Goal: Information Seeking & Learning: Learn about a topic

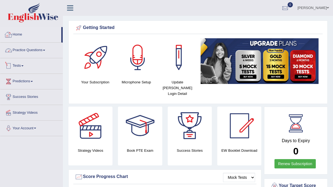
click at [16, 68] on link "Tests" at bounding box center [31, 65] width 62 height 14
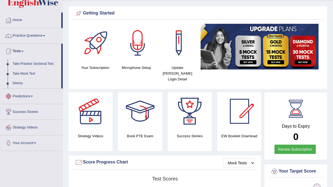
scroll to position [15, 0]
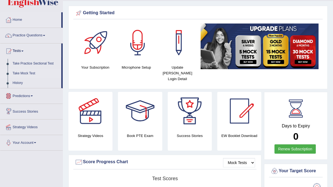
click at [23, 70] on link "Take Mock Test" at bounding box center [35, 74] width 51 height 10
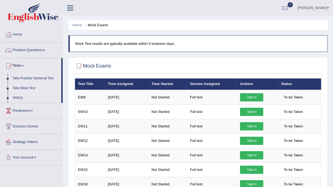
click at [29, 48] on link "Practice Questions" at bounding box center [31, 50] width 62 height 14
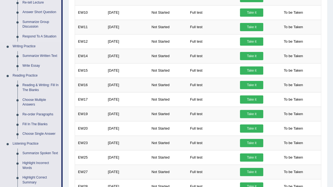
scroll to position [100, 0]
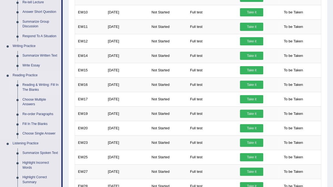
click at [32, 84] on link "Reading & Writing: Fill In The Blanks" at bounding box center [40, 87] width 41 height 15
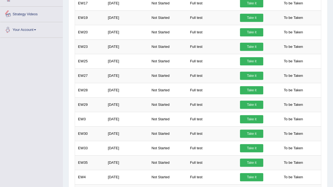
scroll to position [364, 0]
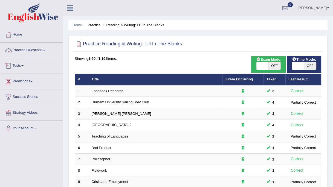
click at [21, 53] on link "Practice Questions" at bounding box center [31, 50] width 62 height 14
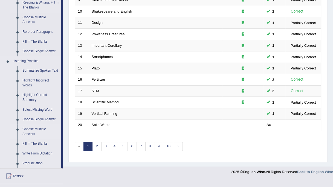
scroll to position [182, 0]
click at [31, 85] on link "Highlight Incorrect Words" at bounding box center [40, 83] width 41 height 15
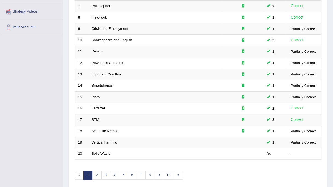
scroll to position [92, 0]
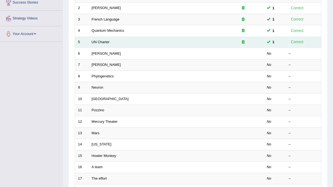
scroll to position [96, 0]
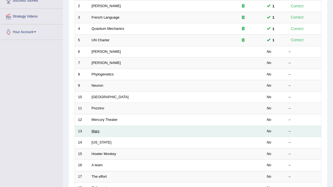
click at [96, 131] on link "Mars" at bounding box center [96, 131] width 8 height 4
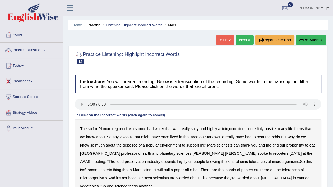
click at [116, 26] on link "Listening: Highlight Incorrect Words" at bounding box center [134, 25] width 56 height 4
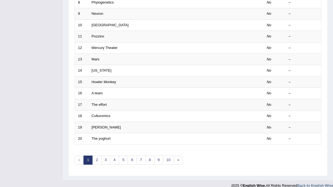
scroll to position [174, 0]
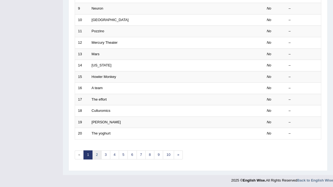
click at [95, 152] on link "2" at bounding box center [96, 155] width 9 height 9
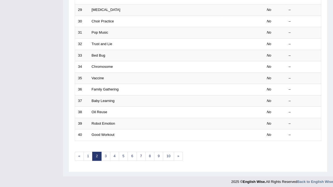
scroll to position [173, 0]
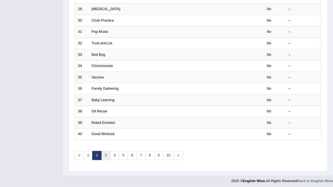
click at [106, 156] on link "3" at bounding box center [105, 155] width 9 height 9
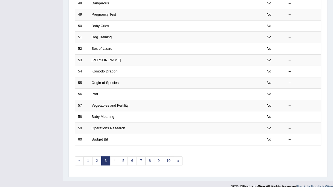
scroll to position [169, 0]
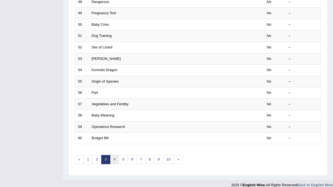
click at [112, 157] on link "4" at bounding box center [114, 159] width 9 height 9
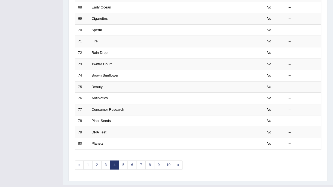
scroll to position [164, 0]
click at [120, 161] on link "5" at bounding box center [123, 164] width 9 height 9
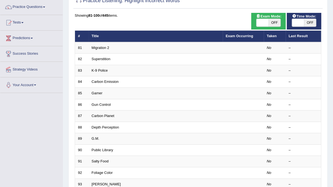
scroll to position [44, 0]
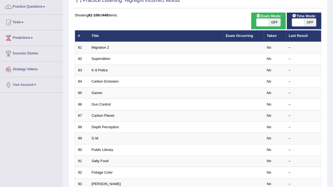
drag, startPoint x: 65, startPoint y: 80, endPoint x: 34, endPoint y: 53, distance: 40.9
click at [34, 53] on div "Toggle navigation Home Practice Questions Speaking Practice Read Aloud Repeat S…" at bounding box center [166, 136] width 333 height 360
click at [27, 33] on link "Predictions" at bounding box center [31, 37] width 62 height 14
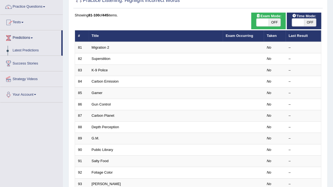
click at [27, 33] on link "Predictions" at bounding box center [30, 37] width 61 height 14
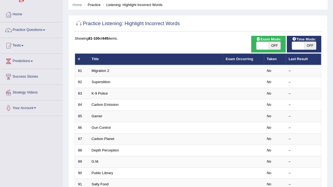
scroll to position [20, 0]
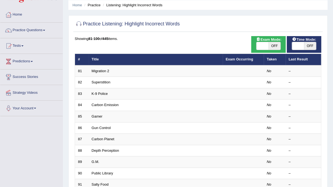
drag, startPoint x: 27, startPoint y: 33, endPoint x: 22, endPoint y: 30, distance: 5.9
click at [22, 30] on link "Practice Questions" at bounding box center [31, 30] width 62 height 14
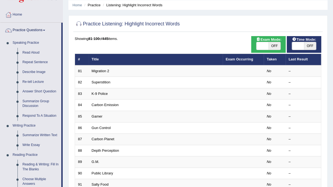
click at [22, 30] on link "Practice Questions" at bounding box center [30, 30] width 61 height 14
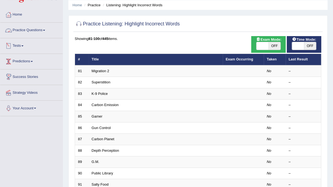
click at [20, 30] on link "Practice Questions" at bounding box center [31, 30] width 62 height 14
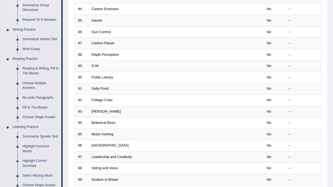
scroll to position [116, 0]
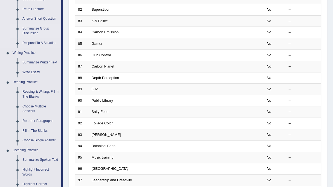
click at [30, 96] on link "Reading & Writing: Fill In The Blanks" at bounding box center [40, 94] width 41 height 15
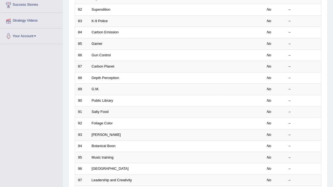
scroll to position [117, 0]
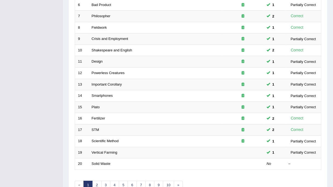
scroll to position [174, 0]
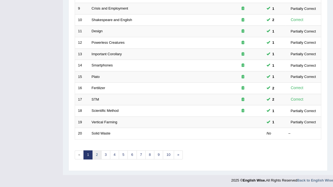
click at [97, 154] on link "2" at bounding box center [96, 155] width 9 height 9
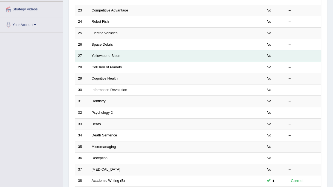
scroll to position [104, 0]
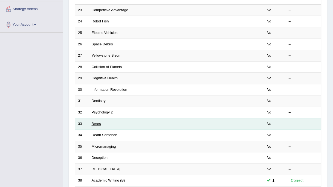
click at [97, 124] on link "Bears" at bounding box center [96, 124] width 9 height 4
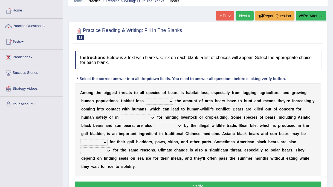
scroll to position [24, 0]
click at [238, 16] on link "Next »" at bounding box center [245, 15] width 18 height 9
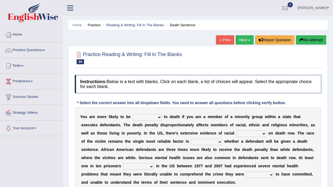
click at [241, 39] on link "Next »" at bounding box center [245, 39] width 18 height 9
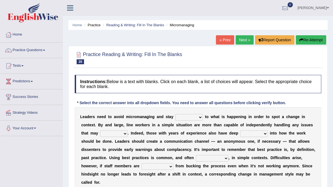
click at [242, 41] on link "Next »" at bounding box center [245, 39] width 18 height 9
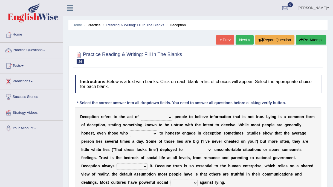
click at [242, 41] on link "Next »" at bounding box center [245, 39] width 18 height 9
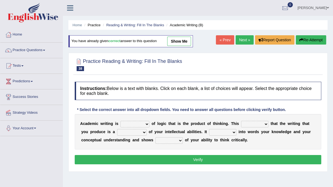
click at [242, 41] on link "Next »" at bounding box center [245, 39] width 18 height 9
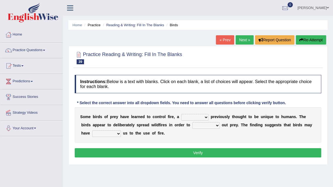
click at [242, 41] on link "Next »" at bounding box center [245, 39] width 18 height 9
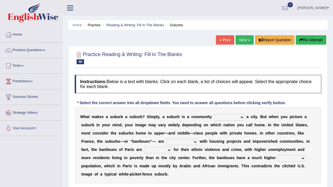
click at [242, 41] on link "Next »" at bounding box center [245, 39] width 18 height 9
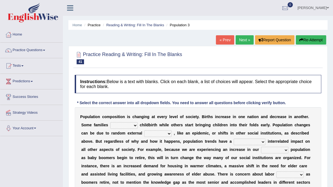
click at [242, 41] on link "Next »" at bounding box center [245, 39] width 18 height 9
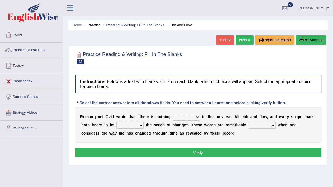
click at [242, 41] on link "Next »" at bounding box center [245, 39] width 18 height 9
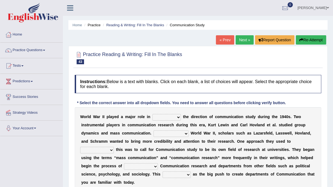
click at [223, 38] on link "« Prev" at bounding box center [225, 39] width 18 height 9
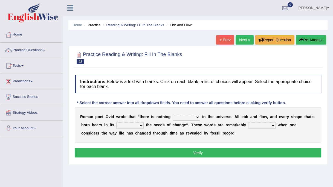
click at [242, 40] on link "Next »" at bounding box center [245, 39] width 18 height 9
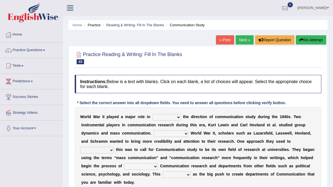
click at [242, 40] on link "Next »" at bounding box center [245, 39] width 18 height 9
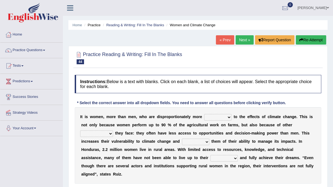
click at [242, 40] on link "Next »" at bounding box center [245, 39] width 18 height 9
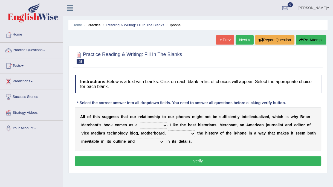
click at [230, 38] on link "« Prev" at bounding box center [225, 39] width 18 height 9
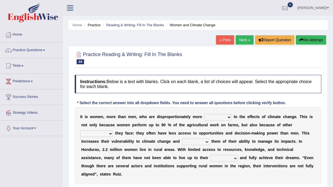
click at [230, 38] on link "« Prev" at bounding box center [225, 39] width 18 height 9
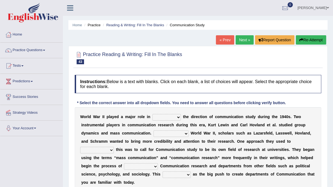
click at [240, 40] on link "Next »" at bounding box center [245, 39] width 18 height 9
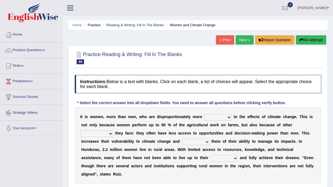
click at [240, 40] on link "Next »" at bounding box center [245, 39] width 18 height 9
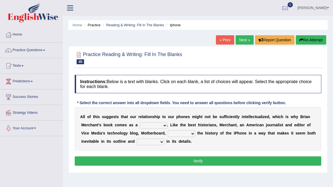
click at [240, 40] on link "Next »" at bounding box center [245, 39] width 18 height 9
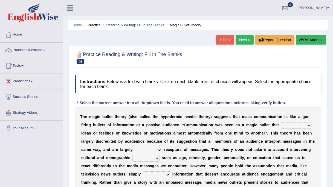
click at [240, 40] on link "Next »" at bounding box center [245, 39] width 18 height 9
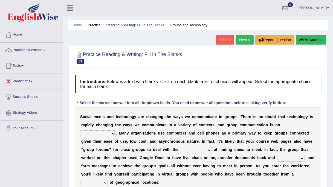
click at [240, 40] on link "Next »" at bounding box center [245, 39] width 18 height 9
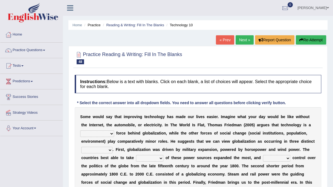
click at [240, 40] on link "Next »" at bounding box center [245, 39] width 18 height 9
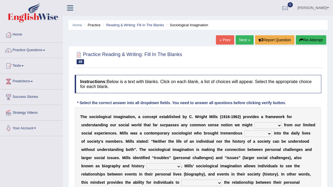
click at [240, 40] on link "Next »" at bounding box center [245, 39] width 18 height 9
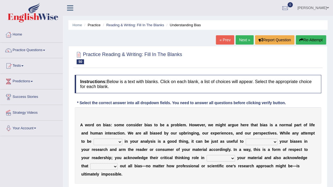
click at [240, 40] on link "Next »" at bounding box center [245, 39] width 18 height 9
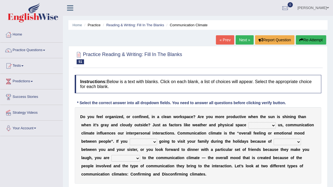
click at [240, 40] on link "Next »" at bounding box center [245, 39] width 18 height 9
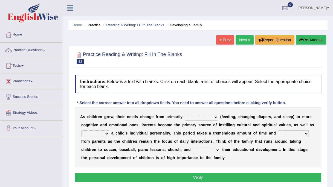
click at [240, 40] on link "Next »" at bounding box center [245, 39] width 18 height 9
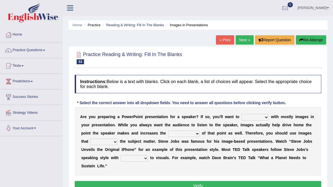
click at [240, 40] on link "Next »" at bounding box center [245, 39] width 18 height 9
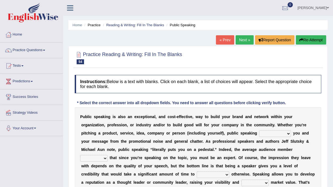
click at [240, 40] on link "Next »" at bounding box center [245, 39] width 18 height 9
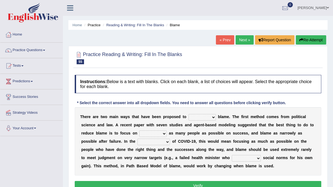
click at [240, 40] on link "Next »" at bounding box center [245, 39] width 18 height 9
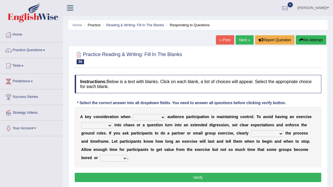
click at [240, 40] on link "Next »" at bounding box center [245, 39] width 18 height 9
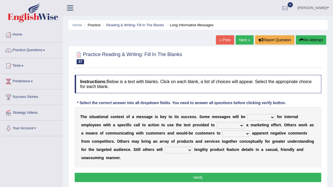
click at [240, 40] on link "Next »" at bounding box center [245, 39] width 18 height 9
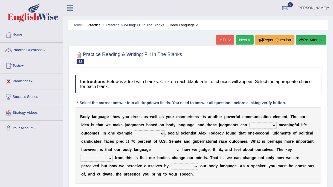
click at [240, 40] on link "Next »" at bounding box center [245, 39] width 18 height 9
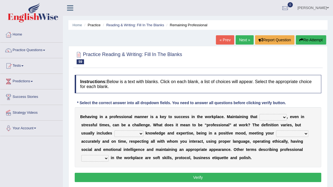
click at [240, 40] on link "Next »" at bounding box center [245, 39] width 18 height 9
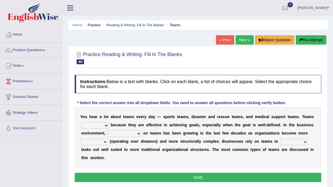
click at [240, 40] on link "Next »" at bounding box center [245, 39] width 18 height 9
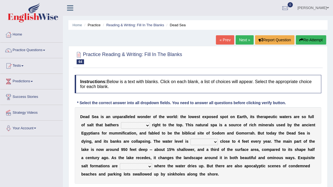
click at [240, 40] on link "Next »" at bounding box center [245, 39] width 18 height 9
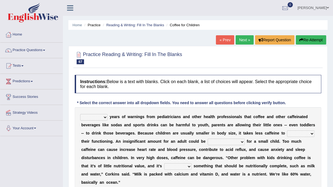
click at [240, 40] on link "Next »" at bounding box center [245, 39] width 18 height 9
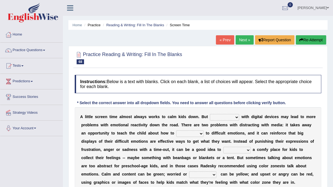
click at [240, 40] on link "Next »" at bounding box center [245, 39] width 18 height 9
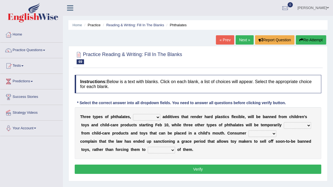
click at [240, 40] on link "Next »" at bounding box center [245, 39] width 18 height 9
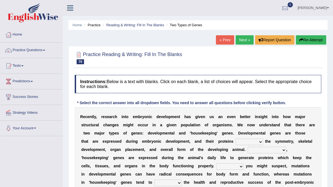
click at [240, 40] on link "Next »" at bounding box center [245, 39] width 18 height 9
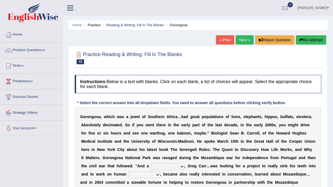
click at [240, 40] on link "Next »" at bounding box center [245, 39] width 18 height 9
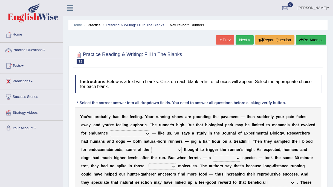
click at [240, 40] on link "Next »" at bounding box center [245, 39] width 18 height 9
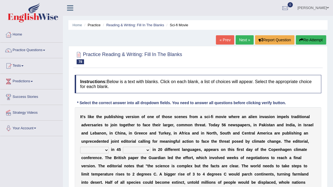
click at [240, 42] on link "Next »" at bounding box center [245, 39] width 18 height 9
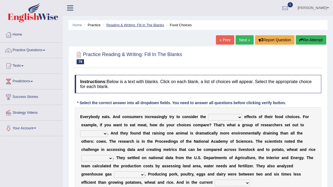
click at [143, 25] on link "Reading & Writing: Fill In The Blanks" at bounding box center [135, 25] width 58 height 4
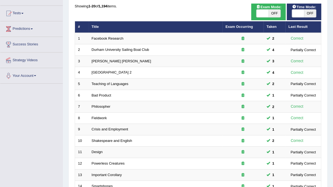
scroll to position [174, 0]
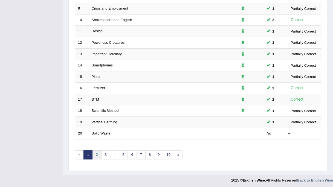
click at [97, 154] on link "2" at bounding box center [96, 155] width 9 height 9
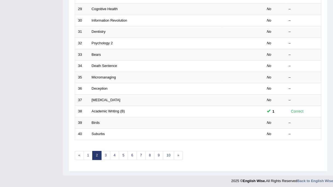
scroll to position [174, 0]
click at [105, 153] on link "3" at bounding box center [105, 155] width 9 height 9
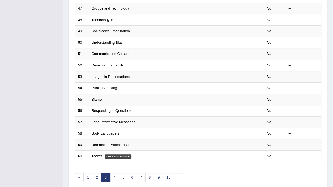
scroll to position [153, 0]
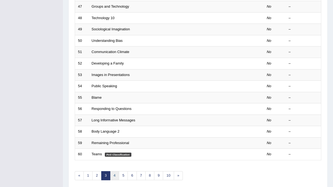
click at [115, 172] on link "4" at bounding box center [114, 175] width 9 height 9
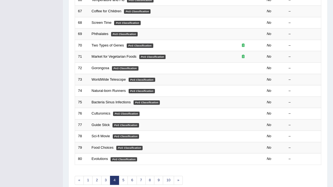
scroll to position [148, 0]
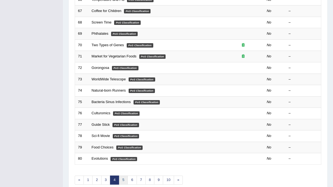
click at [122, 178] on link "5" at bounding box center [123, 180] width 9 height 9
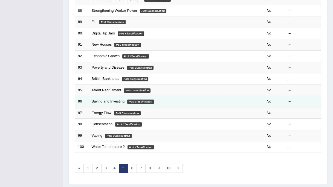
scroll to position [160, 0]
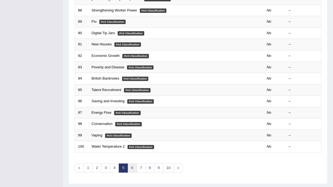
click at [129, 165] on link "6" at bounding box center [132, 168] width 9 height 9
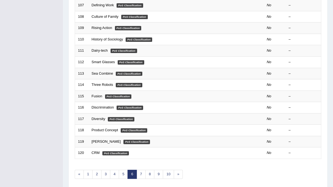
scroll to position [154, 0]
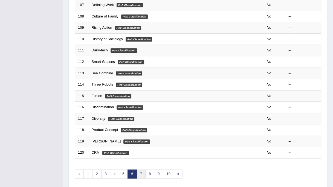
click at [142, 174] on link "7" at bounding box center [141, 174] width 9 height 9
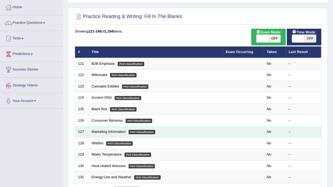
scroll to position [27, 0]
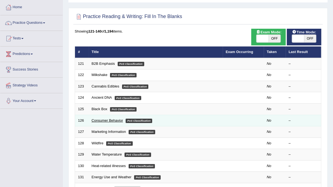
click at [118, 120] on link "Consumer Behavior" at bounding box center [107, 121] width 31 height 4
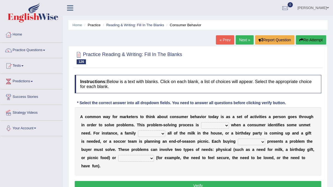
click at [92, 25] on li "Practice" at bounding box center [92, 24] width 18 height 5
click at [28, 53] on link "Practice Questions" at bounding box center [31, 50] width 62 height 14
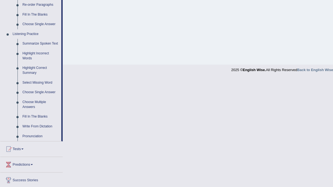
scroll to position [216, 0]
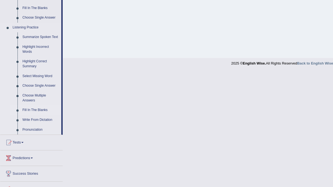
click at [32, 108] on link "Fill In The Blanks" at bounding box center [40, 110] width 41 height 10
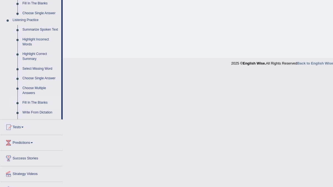
scroll to position [100, 0]
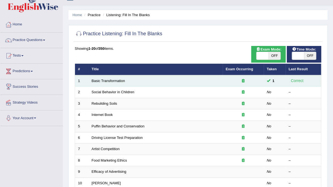
scroll to position [10, 0]
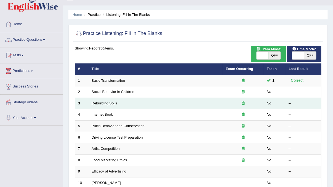
click at [97, 101] on link "Rebuilding Soils" at bounding box center [104, 103] width 25 height 4
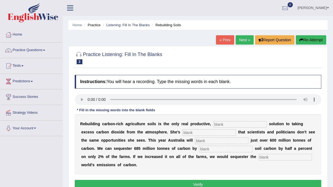
click at [239, 42] on link "Next »" at bounding box center [245, 39] width 18 height 9
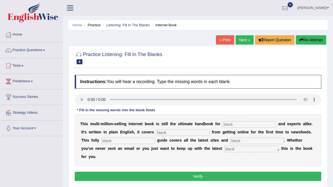
click at [241, 42] on link "Next »" at bounding box center [245, 39] width 18 height 9
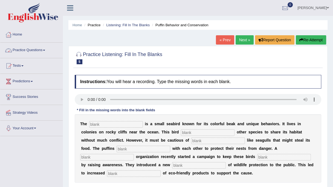
click at [27, 51] on link "Practice Questions" at bounding box center [31, 50] width 62 height 14
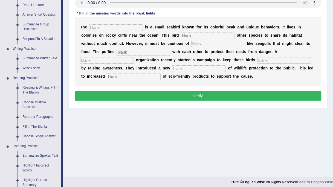
scroll to position [97, 0]
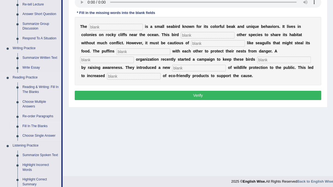
click at [29, 126] on link "Fill In The Blanks" at bounding box center [40, 127] width 41 height 10
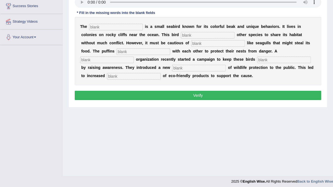
scroll to position [100, 0]
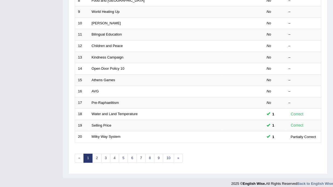
scroll to position [174, 0]
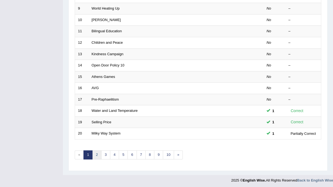
click at [97, 152] on link "2" at bounding box center [96, 155] width 9 height 9
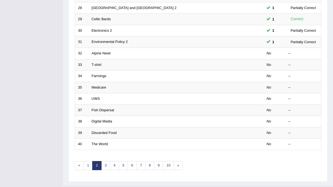
scroll to position [163, 0]
click at [106, 164] on link "3" at bounding box center [105, 165] width 9 height 9
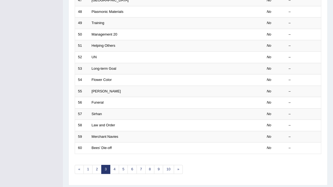
scroll to position [160, 0]
click at [112, 168] on link "4" at bounding box center [114, 168] width 9 height 9
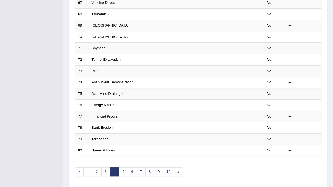
scroll to position [158, 0]
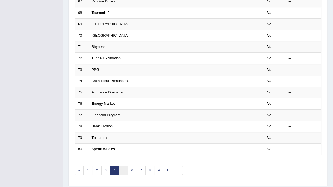
click at [121, 170] on link "5" at bounding box center [123, 170] width 9 height 9
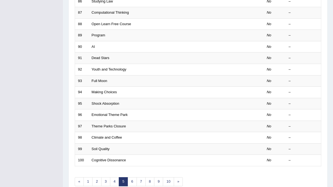
scroll to position [147, 0]
click at [128, 178] on link "6" at bounding box center [132, 181] width 9 height 9
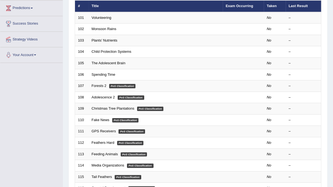
scroll to position [74, 0]
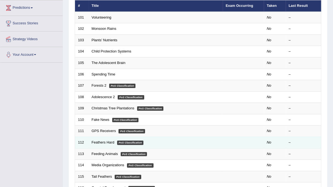
click at [134, 141] on em "PoS Classification" at bounding box center [130, 143] width 27 height 4
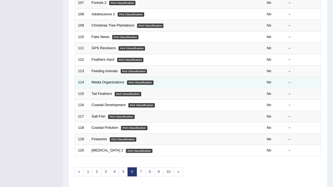
scroll to position [157, 0]
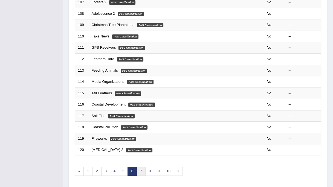
click at [140, 168] on link "7" at bounding box center [141, 171] width 9 height 9
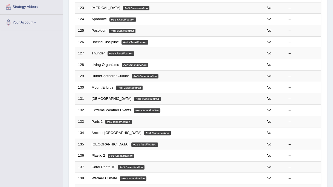
scroll to position [106, 0]
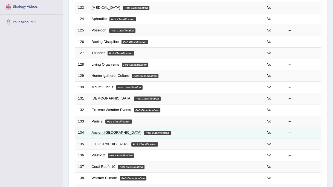
click at [109, 132] on link "Ancient [GEOGRAPHIC_DATA]" at bounding box center [117, 133] width 50 height 4
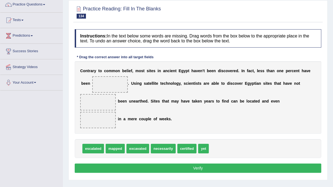
scroll to position [55, 0]
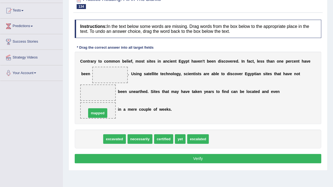
drag, startPoint x: 98, startPoint y: 139, endPoint x: 103, endPoint y: 113, distance: 26.5
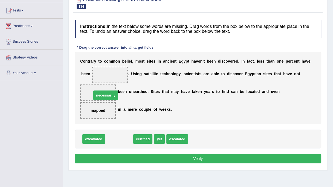
drag, startPoint x: 113, startPoint y: 137, endPoint x: 99, endPoint y: 92, distance: 46.8
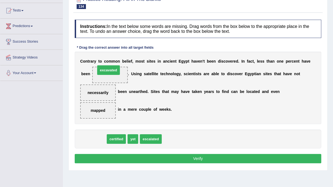
drag, startPoint x: 94, startPoint y: 138, endPoint x: 109, endPoint y: 70, distance: 70.3
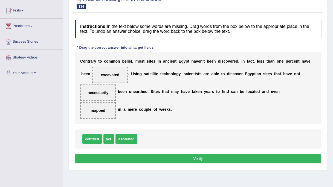
click at [112, 159] on button "Verify" at bounding box center [198, 158] width 247 height 9
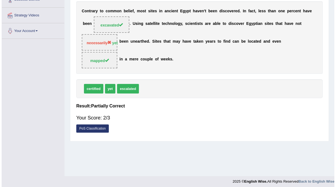
scroll to position [98, 0]
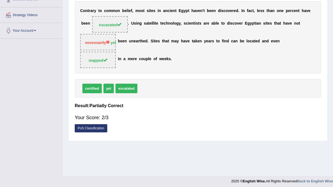
click at [97, 128] on link "PoS Classification" at bounding box center [91, 128] width 33 height 8
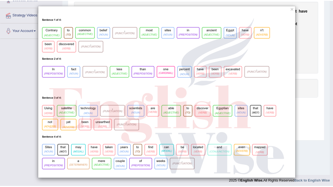
scroll to position [0, 0]
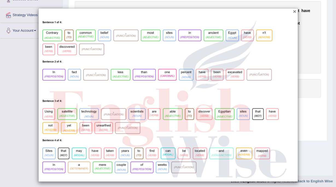
click at [293, 12] on button "×" at bounding box center [294, 11] width 3 height 6
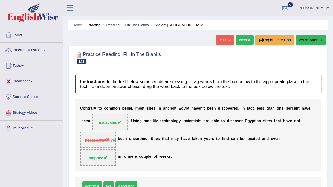
click at [243, 40] on link "Next »" at bounding box center [245, 39] width 18 height 9
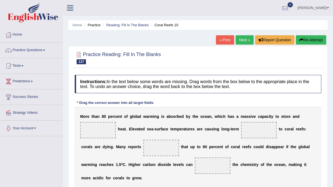
click at [226, 40] on link "« Prev" at bounding box center [225, 39] width 18 height 9
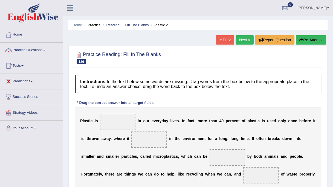
click at [241, 38] on link "Next »" at bounding box center [245, 39] width 18 height 9
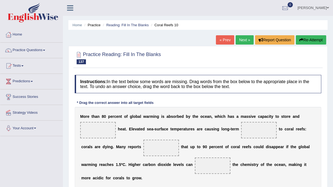
click at [241, 38] on link "Next »" at bounding box center [245, 39] width 18 height 9
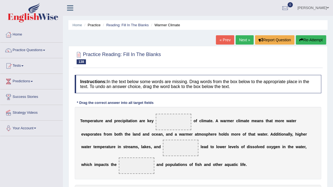
click at [241, 38] on link "Next »" at bounding box center [245, 39] width 18 height 9
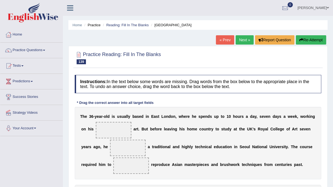
click at [241, 38] on link "Next »" at bounding box center [245, 39] width 18 height 9
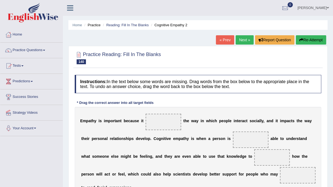
click at [241, 38] on link "Next »" at bounding box center [245, 39] width 18 height 9
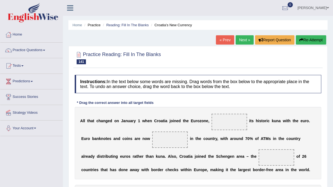
click at [241, 38] on link "Next »" at bounding box center [245, 39] width 18 height 9
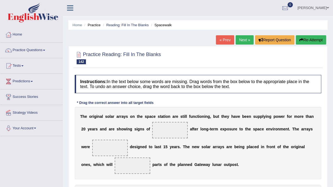
click at [241, 38] on link "Next »" at bounding box center [245, 39] width 18 height 9
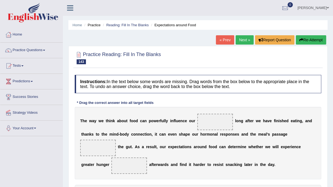
click at [241, 38] on link "Next »" at bounding box center [245, 39] width 18 height 9
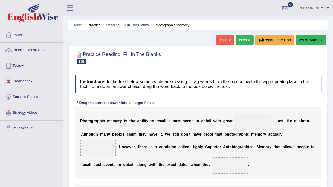
click at [241, 38] on link "Next »" at bounding box center [245, 39] width 18 height 9
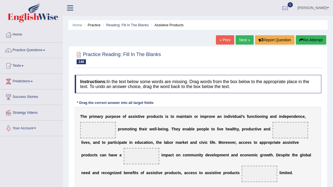
click at [241, 38] on link "Next »" at bounding box center [245, 39] width 18 height 9
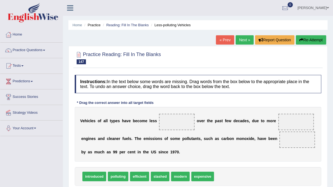
click at [241, 38] on link "Next »" at bounding box center [245, 39] width 18 height 9
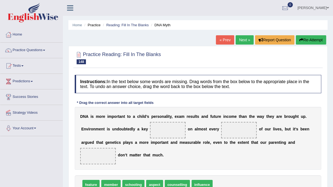
click at [241, 38] on link "Next »" at bounding box center [245, 39] width 18 height 9
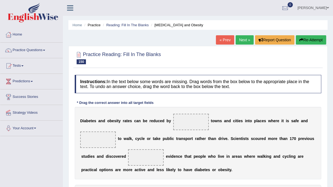
click at [241, 38] on link "Next »" at bounding box center [245, 39] width 18 height 9
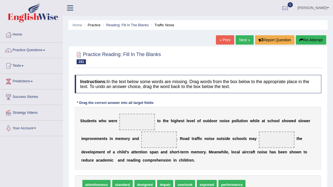
click at [241, 38] on link "Next »" at bounding box center [245, 39] width 18 height 9
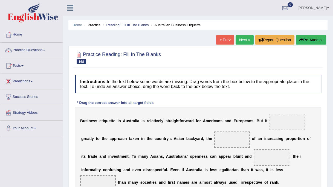
click at [241, 38] on link "Next »" at bounding box center [245, 39] width 18 height 9
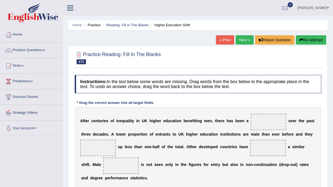
click at [241, 38] on link "Next »" at bounding box center [245, 39] width 18 height 9
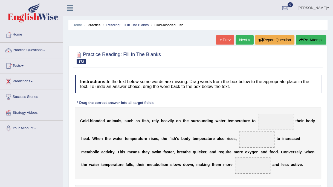
click at [220, 41] on link "« Prev" at bounding box center [225, 39] width 18 height 9
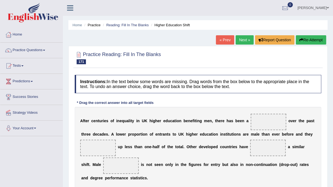
click at [246, 42] on link "Next »" at bounding box center [245, 39] width 18 height 9
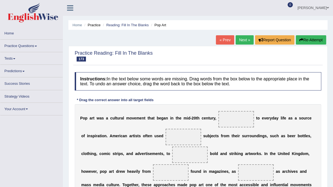
click at [246, 42] on link "Next »" at bounding box center [245, 39] width 18 height 9
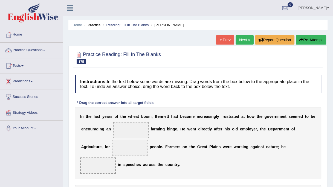
click at [246, 42] on link "Next »" at bounding box center [245, 39] width 18 height 9
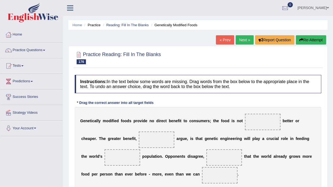
click at [246, 42] on link "Next »" at bounding box center [245, 39] width 18 height 9
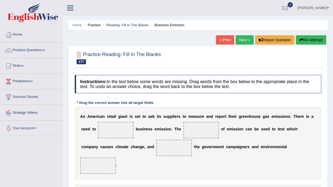
click at [246, 42] on link "Next »" at bounding box center [245, 39] width 18 height 9
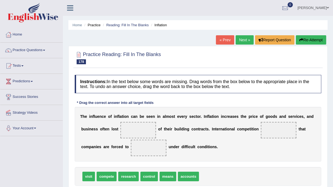
click at [246, 42] on link "Next »" at bounding box center [245, 39] width 18 height 9
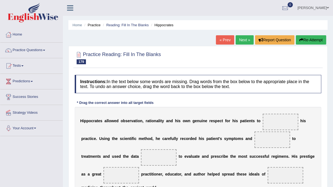
click at [246, 42] on link "Next »" at bounding box center [245, 39] width 18 height 9
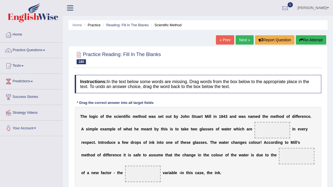
click at [246, 42] on link "Next »" at bounding box center [245, 39] width 18 height 9
